Goal: Task Accomplishment & Management: Complete application form

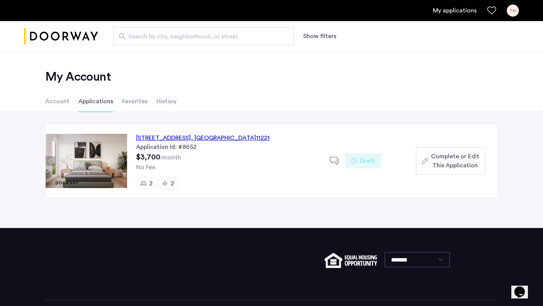
click at [431, 157] on span "Complete or Edit This Application" at bounding box center [455, 161] width 48 height 18
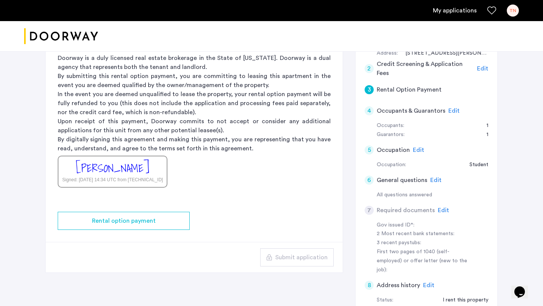
scroll to position [113, 0]
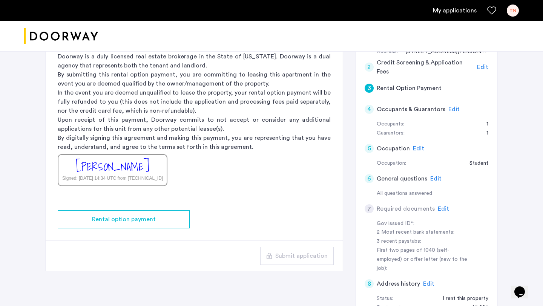
click at [450, 110] on span "Edit" at bounding box center [453, 109] width 11 height 6
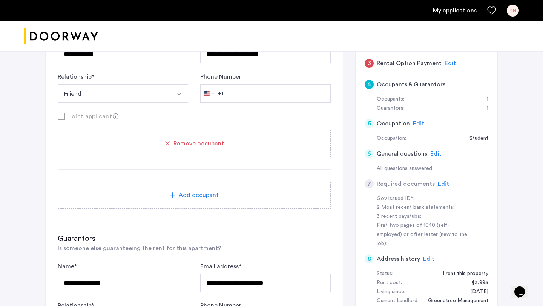
scroll to position [156, 0]
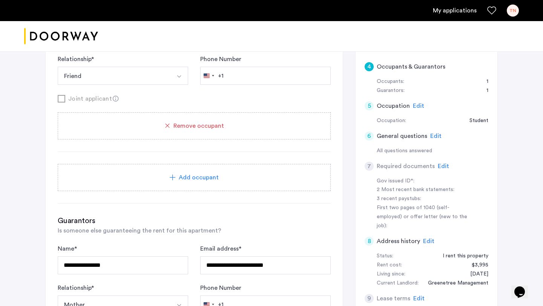
click at [113, 96] on use at bounding box center [116, 99] width 6 height 6
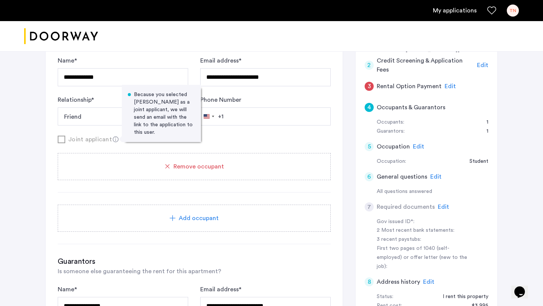
scroll to position [115, 0]
click at [433, 176] on span "Edit" at bounding box center [435, 177] width 11 height 6
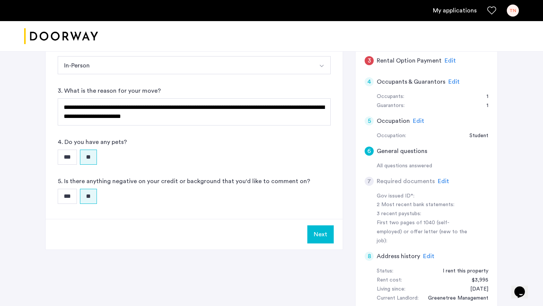
scroll to position [163, 0]
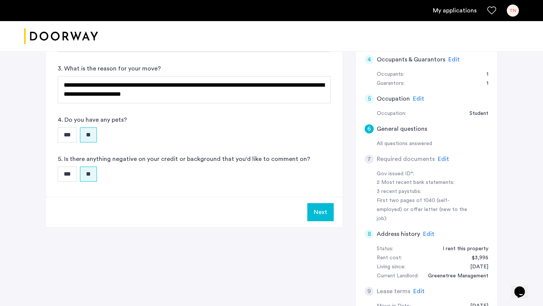
click at [309, 217] on button "Next" at bounding box center [320, 212] width 26 height 18
